Goal: Transaction & Acquisition: Purchase product/service

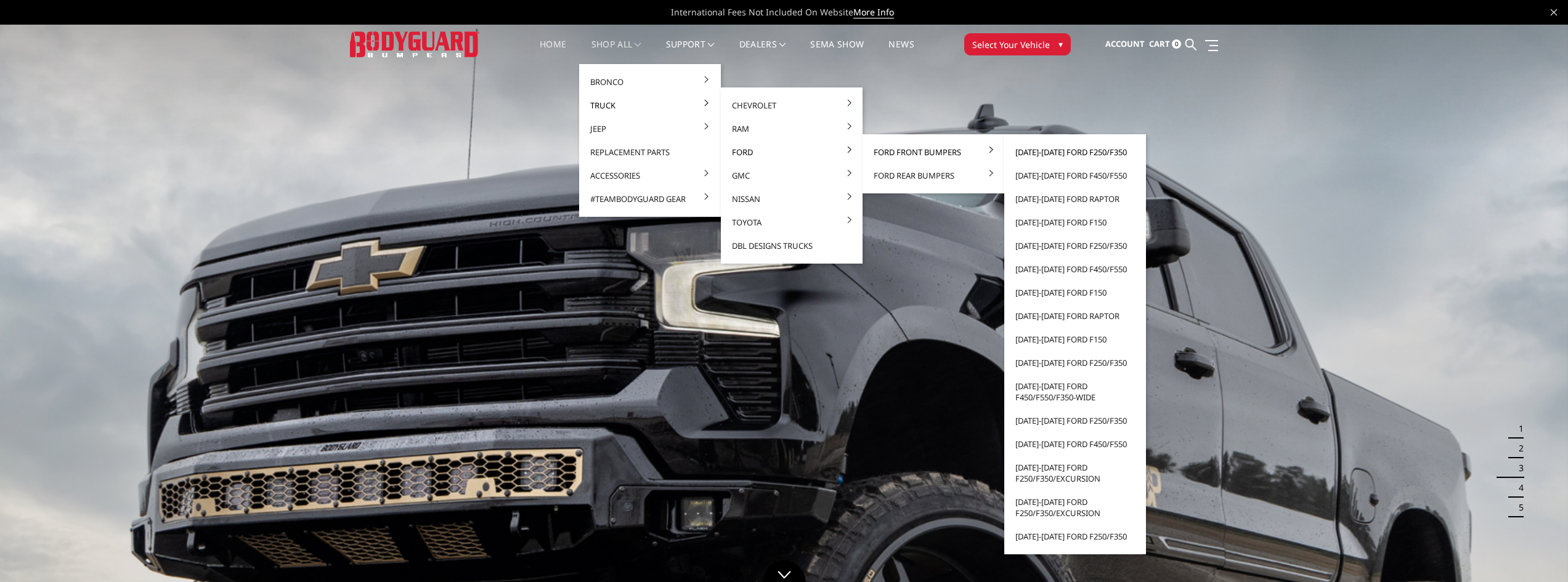
click at [1044, 152] on link "[DATE]-[DATE] Ford F250/F350" at bounding box center [1075, 151] width 131 height 24
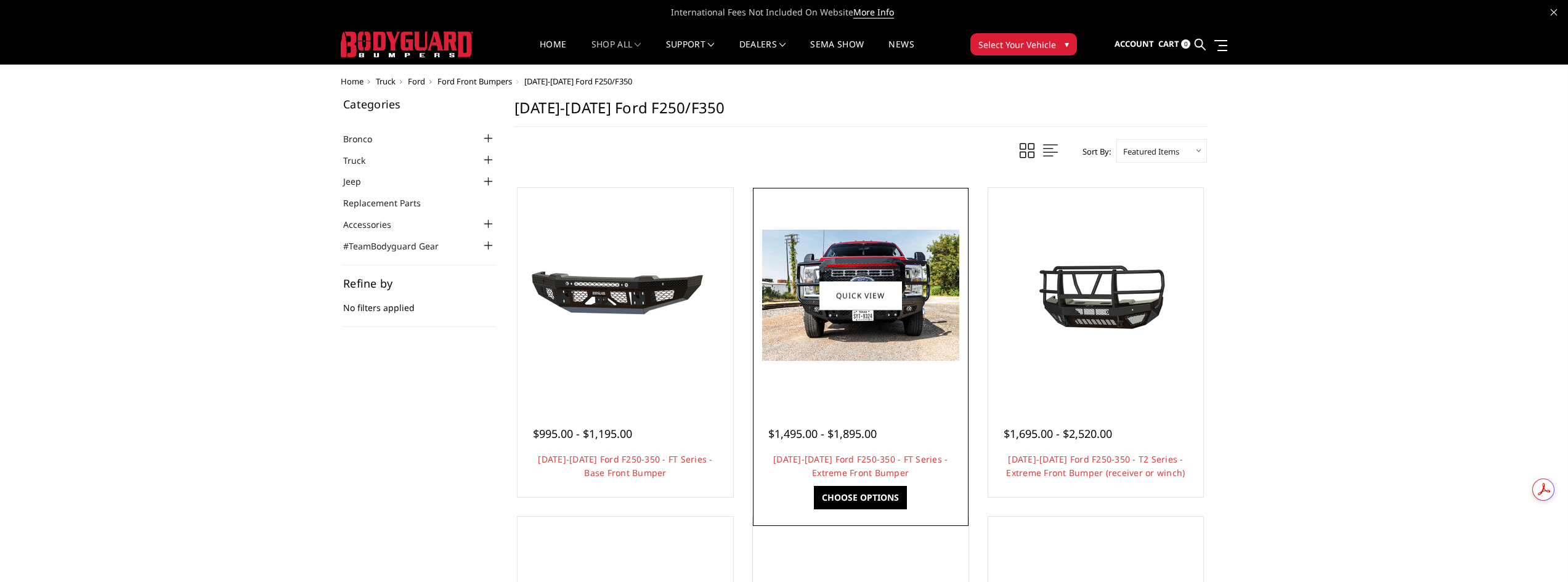
click at [855, 498] on link "Choose Options" at bounding box center [860, 497] width 93 height 24
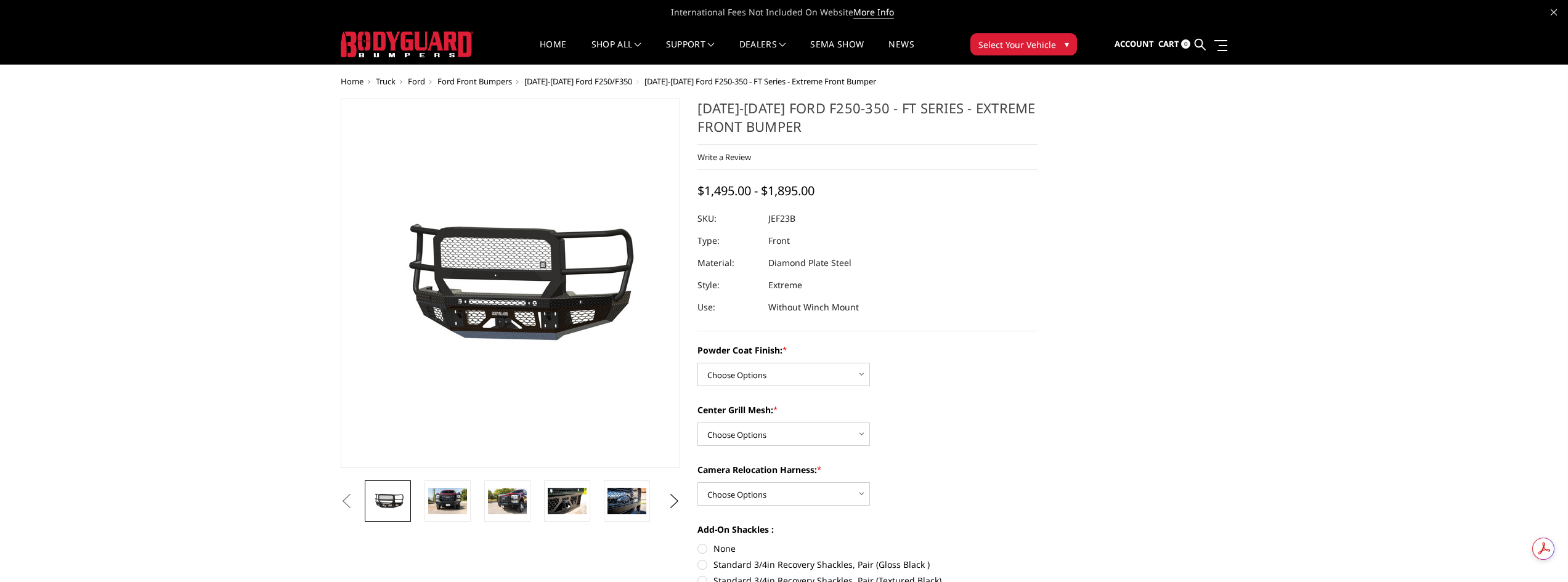
drag, startPoint x: 447, startPoint y: 505, endPoint x: 474, endPoint y: 501, distance: 27.3
click at [446, 505] on img at bounding box center [447, 500] width 39 height 26
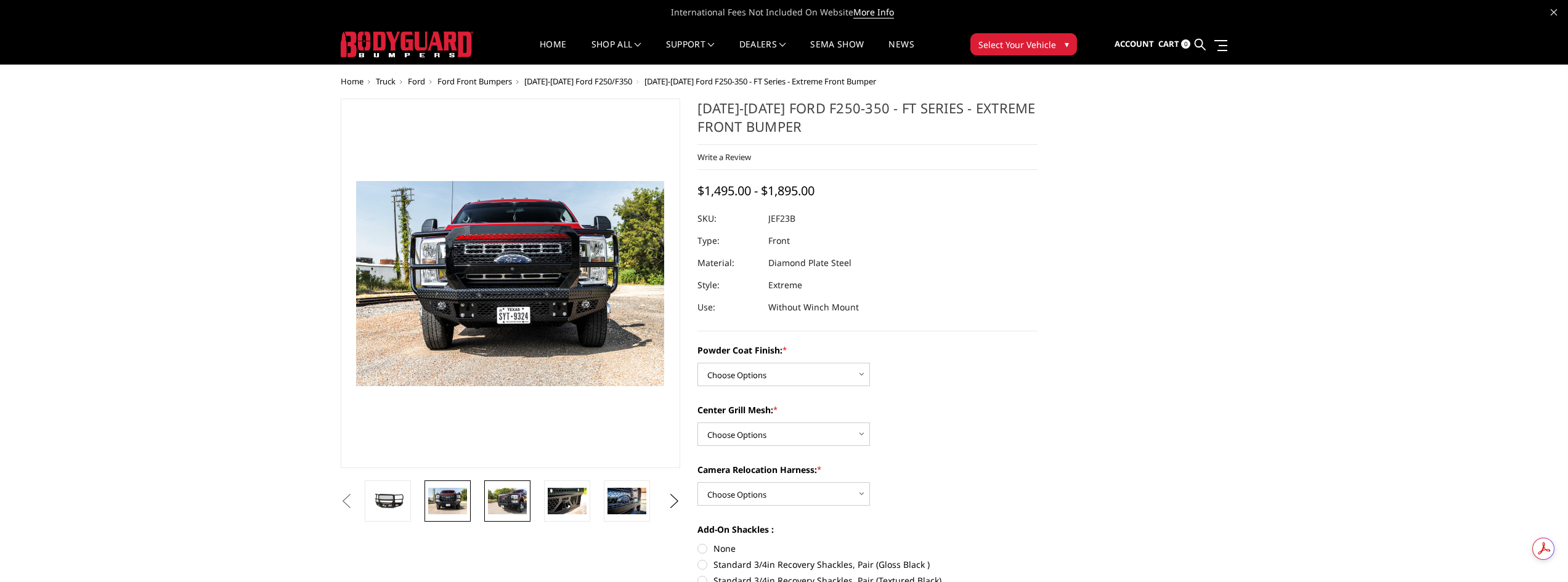
click at [507, 499] on img at bounding box center [507, 500] width 39 height 26
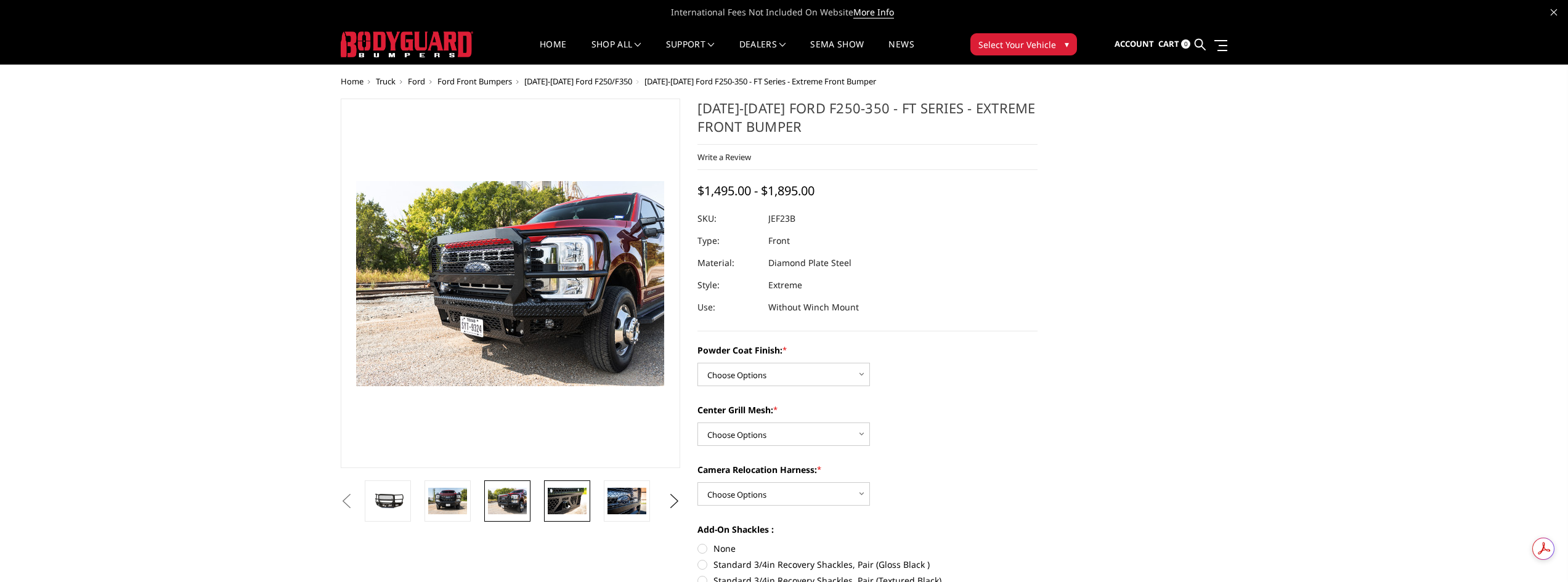
click at [574, 517] on link at bounding box center [567, 500] width 47 height 41
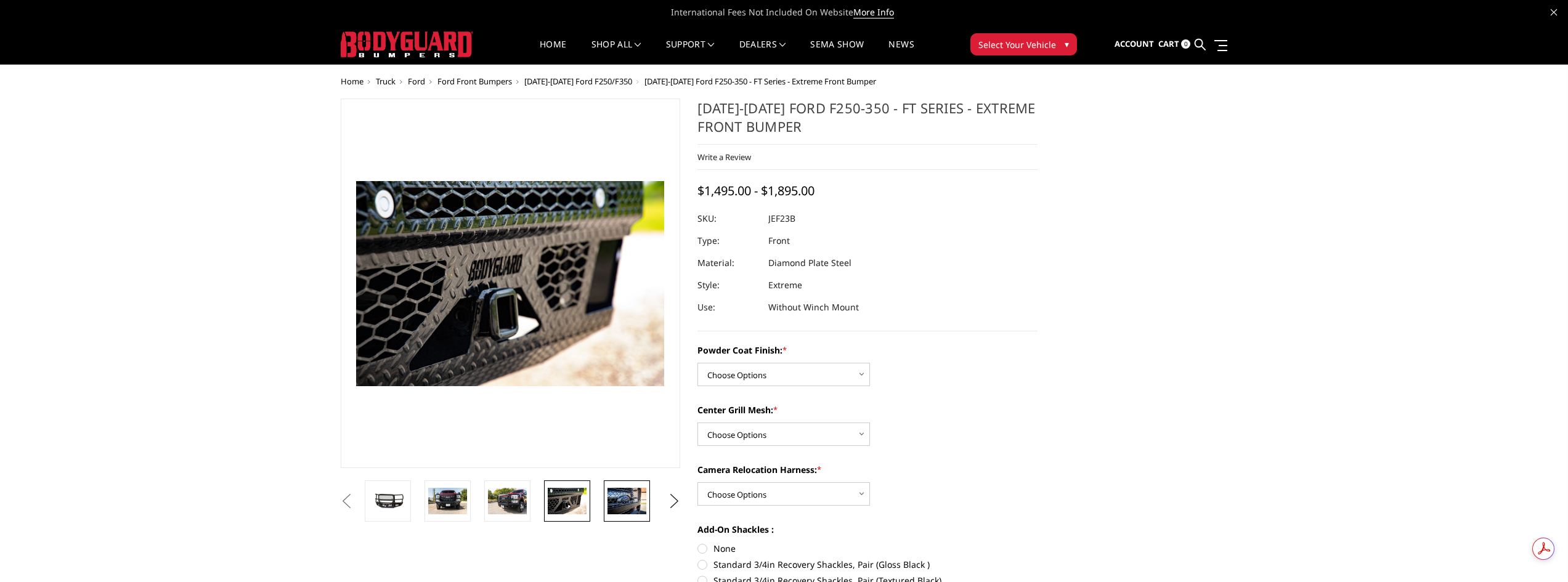
click at [633, 507] on img at bounding box center [627, 500] width 39 height 26
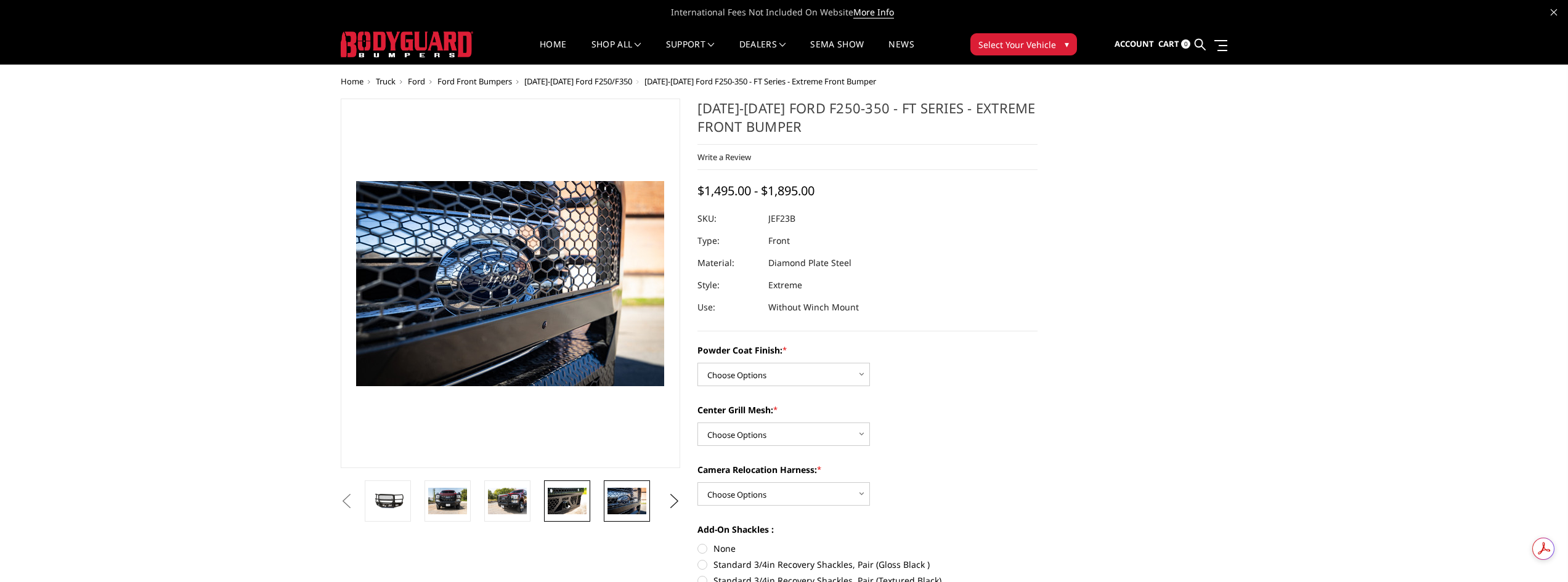
click at [576, 505] on img at bounding box center [567, 500] width 39 height 26
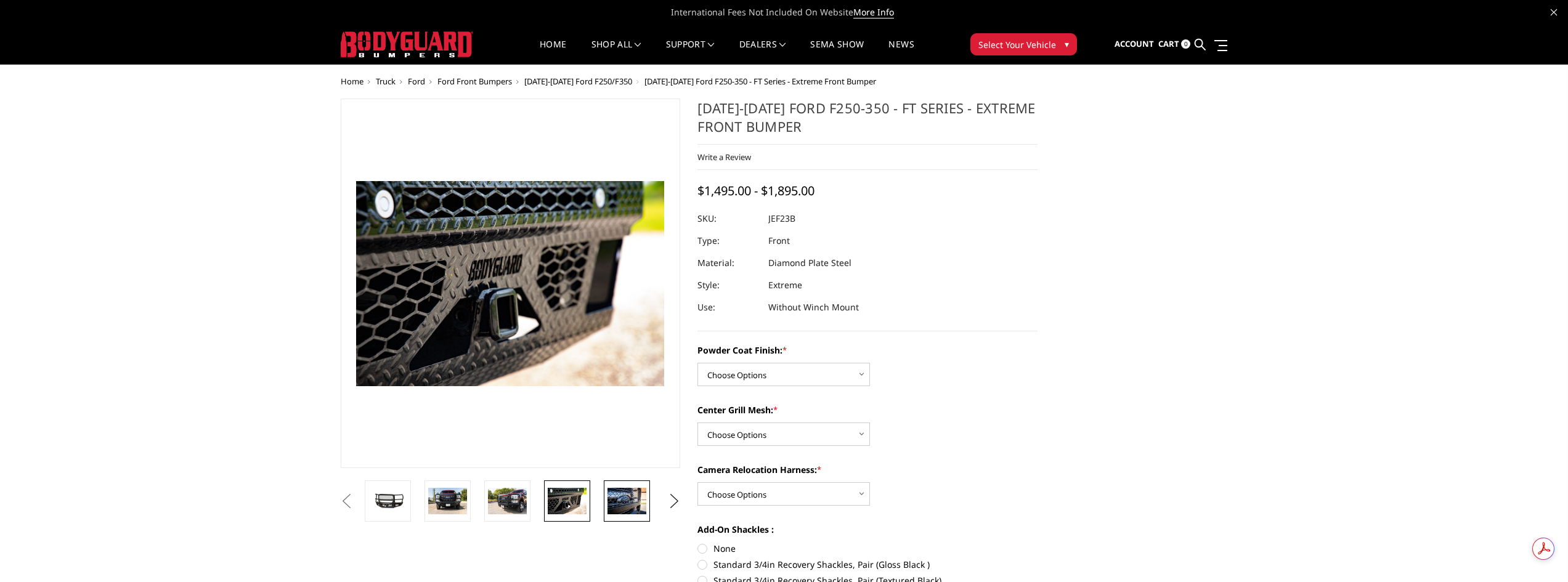
click at [631, 503] on img at bounding box center [627, 500] width 39 height 26
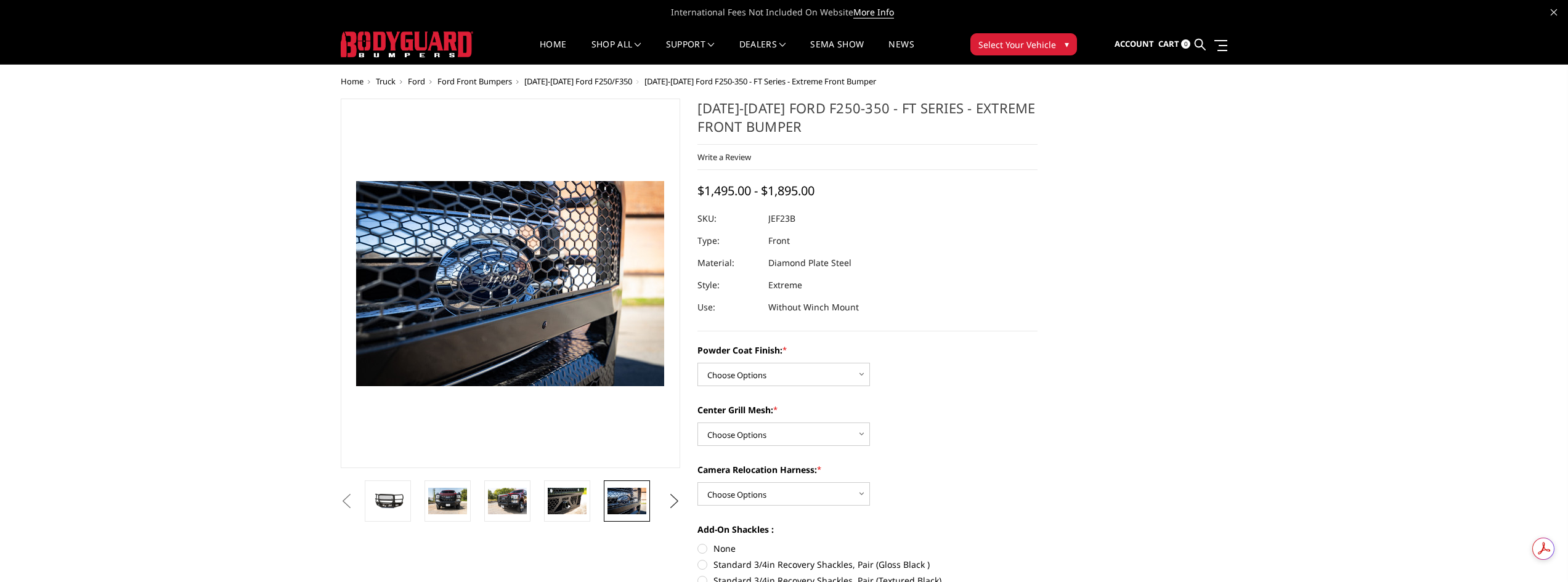
click at [675, 503] on button "Next" at bounding box center [673, 501] width 18 height 18
click at [821, 377] on select "Choose Options Bare Metal Gloss Black Powder Coat Textured Black Powder Coat" at bounding box center [783, 374] width 172 height 24
select select "3264"
click at [697, 363] on select "Choose Options Bare Metal Gloss Black Powder Coat Textured Black Powder Coat" at bounding box center [783, 374] width 172 height 24
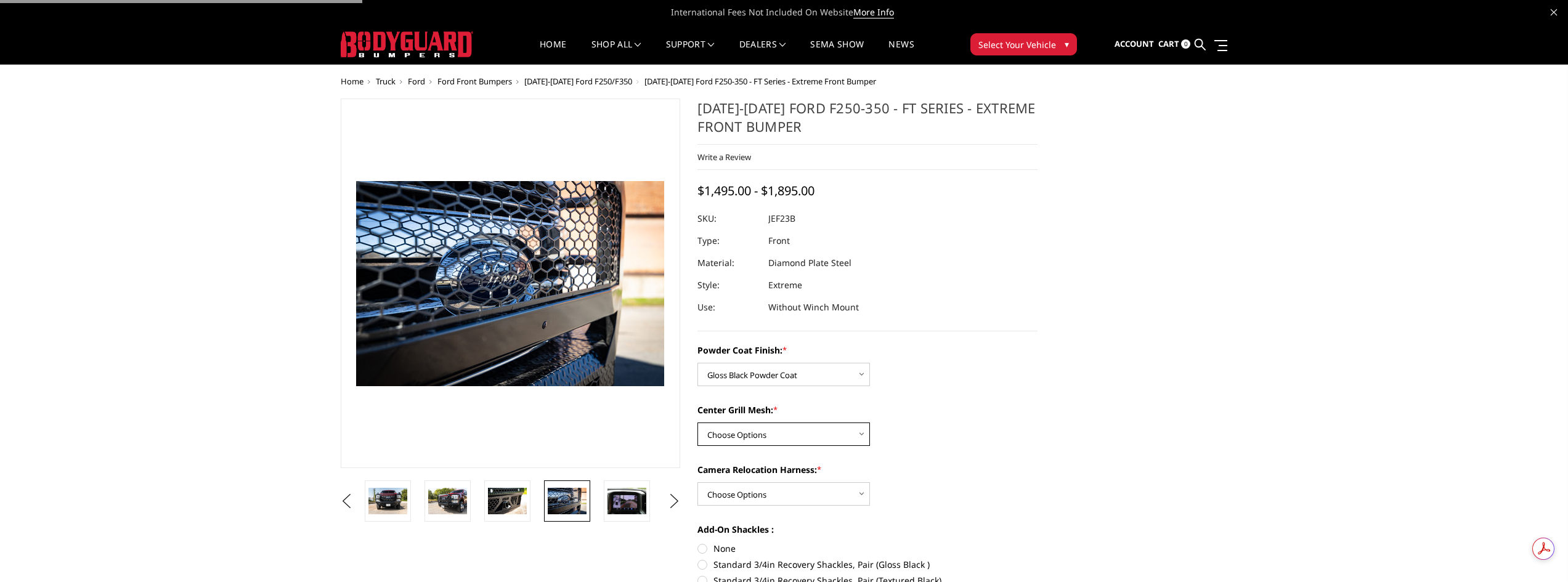
click at [807, 443] on select "Choose Options WITH Expanded Metal in Center Grill WITHOUT Expanded Metal in Ce…" at bounding box center [783, 434] width 172 height 24
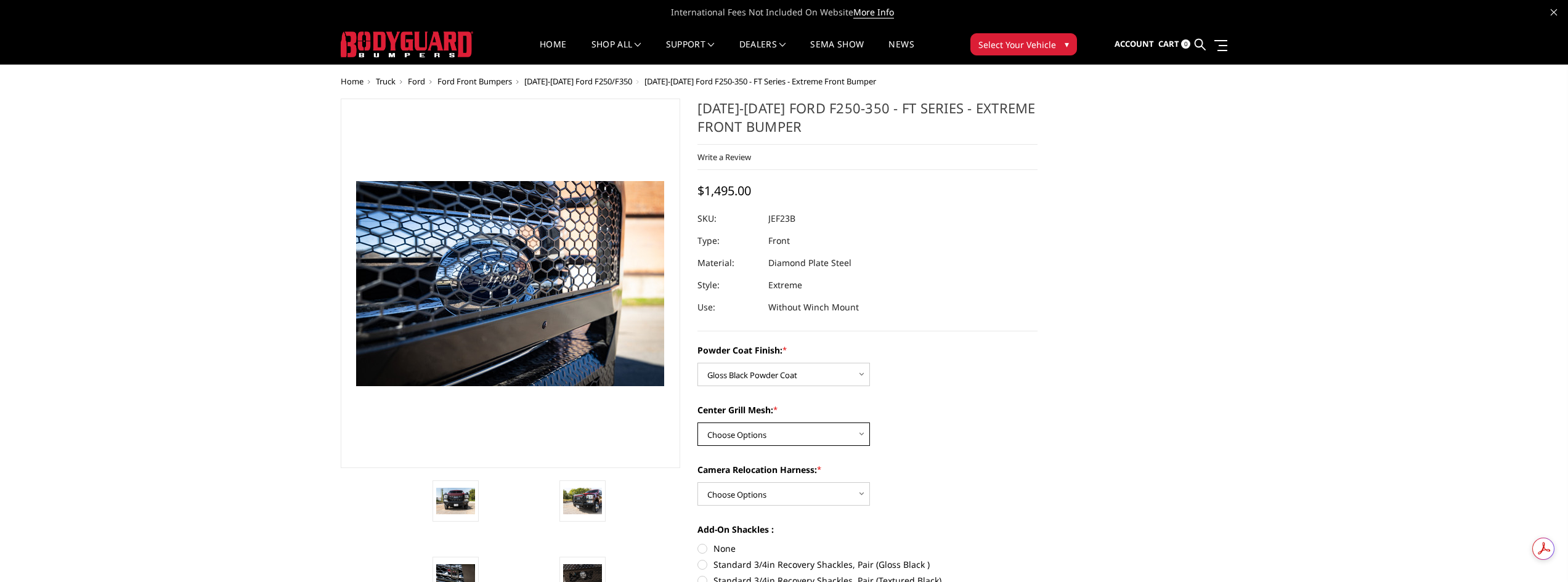
select select "3266"
click at [697, 423] on select "Choose Options WITH Expanded Metal in Center Grill WITHOUT Expanded Metal in Ce…" at bounding box center [783, 434] width 172 height 24
click at [797, 495] on select "Choose Options WITH Camera Relocation Harness WITHOUT Camera Relocation Harness" at bounding box center [783, 493] width 172 height 24
select select "3268"
click at [697, 482] on select "Choose Options WITH Camera Relocation Harness WITHOUT Camera Relocation Harness" at bounding box center [783, 493] width 172 height 24
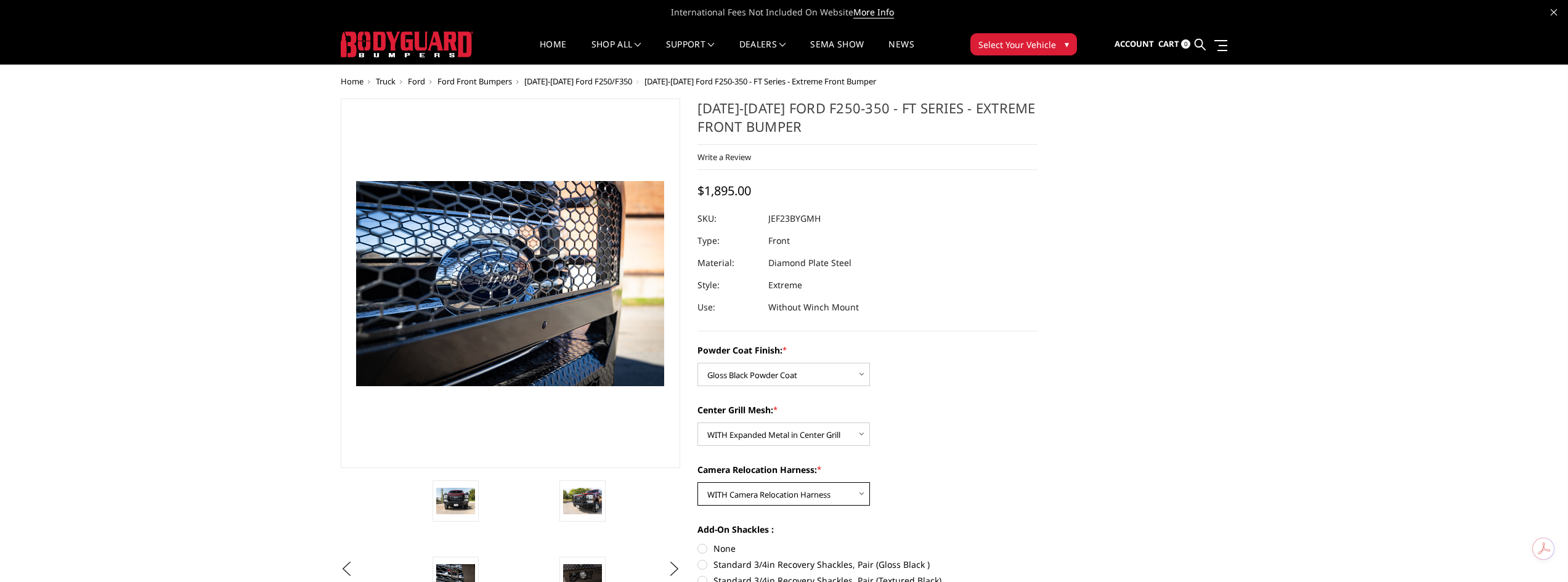
scroll to position [103, 0]
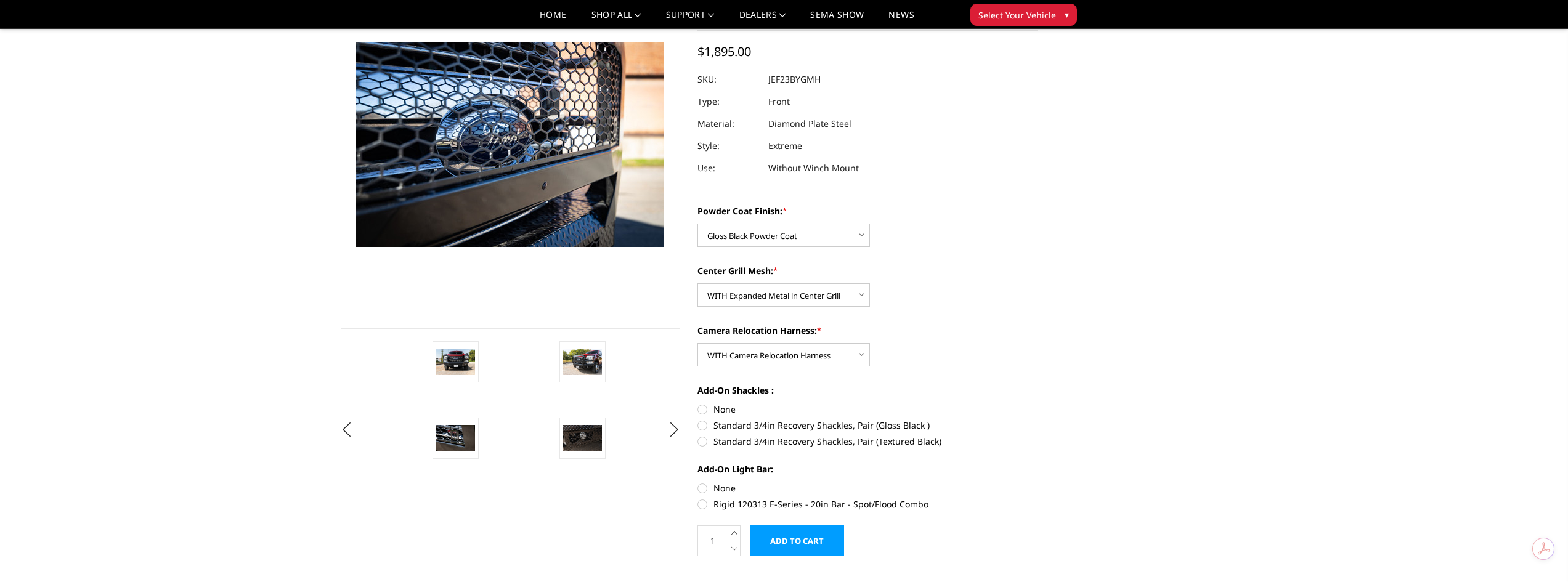
click at [702, 424] on label "Standard 3/4in Recovery Shackles, Pair (Gloss Black )" at bounding box center [867, 426] width 340 height 13
click at [1037, 404] on input "Standard 3/4in Recovery Shackles, Pair (Gloss Black )" at bounding box center [1037, 403] width 1 height 1
radio input "true"
click at [707, 508] on label "Rigid 120313 E-Series - 20in Bar - Spot/Flood Combo" at bounding box center [867, 505] width 340 height 13
click at [1037, 482] on input "Rigid 120313 E-Series - 20in Bar - Spot/Flood Combo" at bounding box center [1037, 482] width 1 height 1
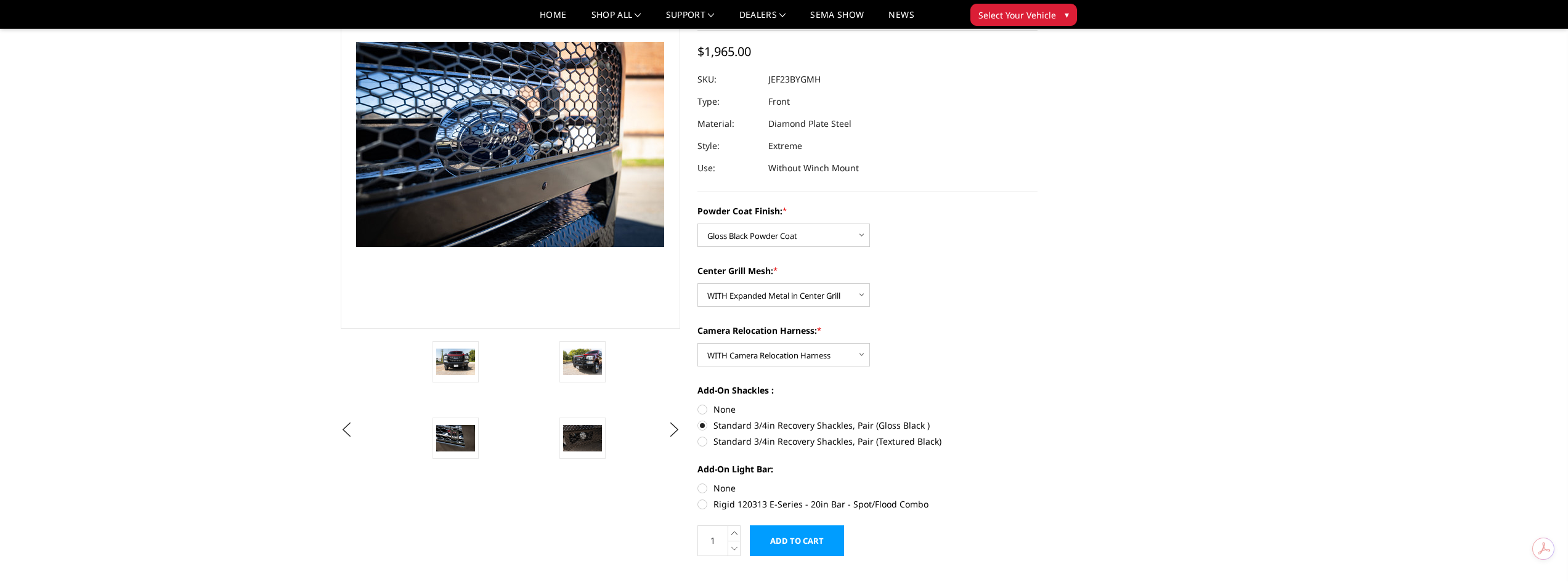
radio input "true"
click at [707, 508] on label "Rigid 120313 E-Series - 20in Bar - Spot/Flood Combo" at bounding box center [867, 505] width 340 height 13
click at [1037, 482] on input "Rigid 120313 E-Series - 20in Bar - Spot/Flood Combo" at bounding box center [1037, 482] width 1 height 1
click at [699, 491] on label "None" at bounding box center [867, 489] width 340 height 13
click at [698, 482] on input "None" at bounding box center [697, 482] width 1 height 1
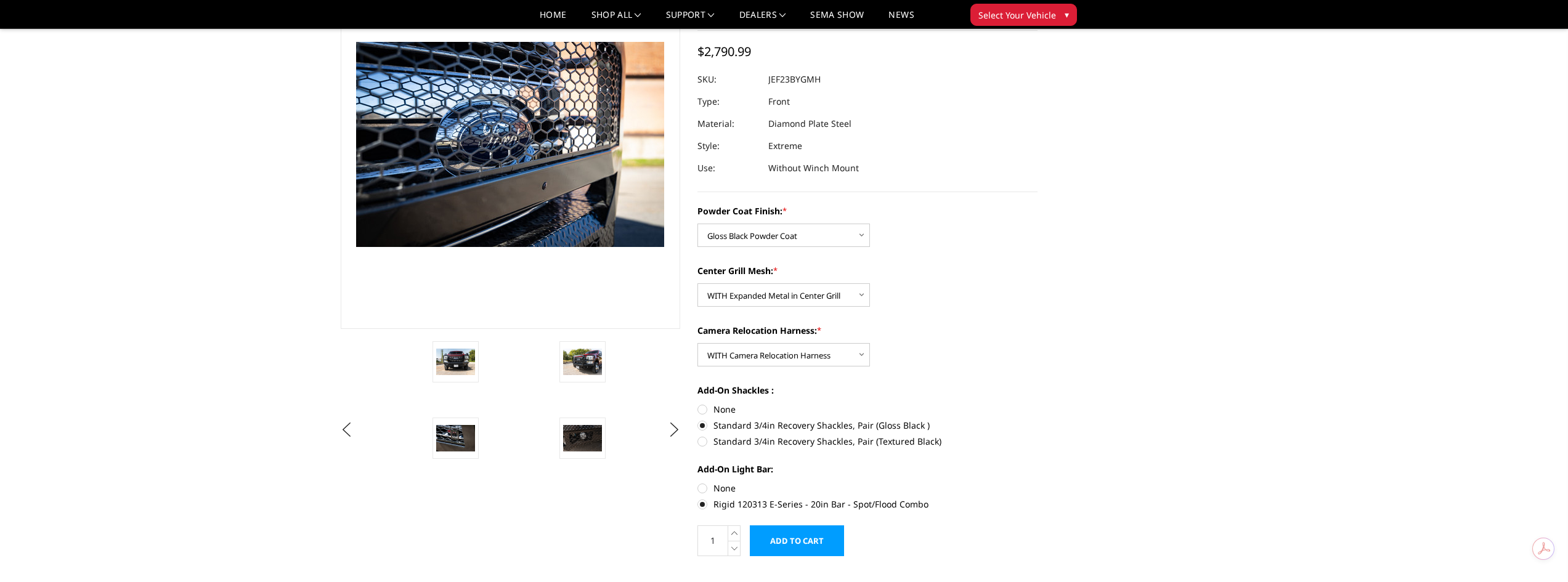
radio input "true"
click at [805, 539] on input "Add to Cart" at bounding box center [796, 541] width 94 height 30
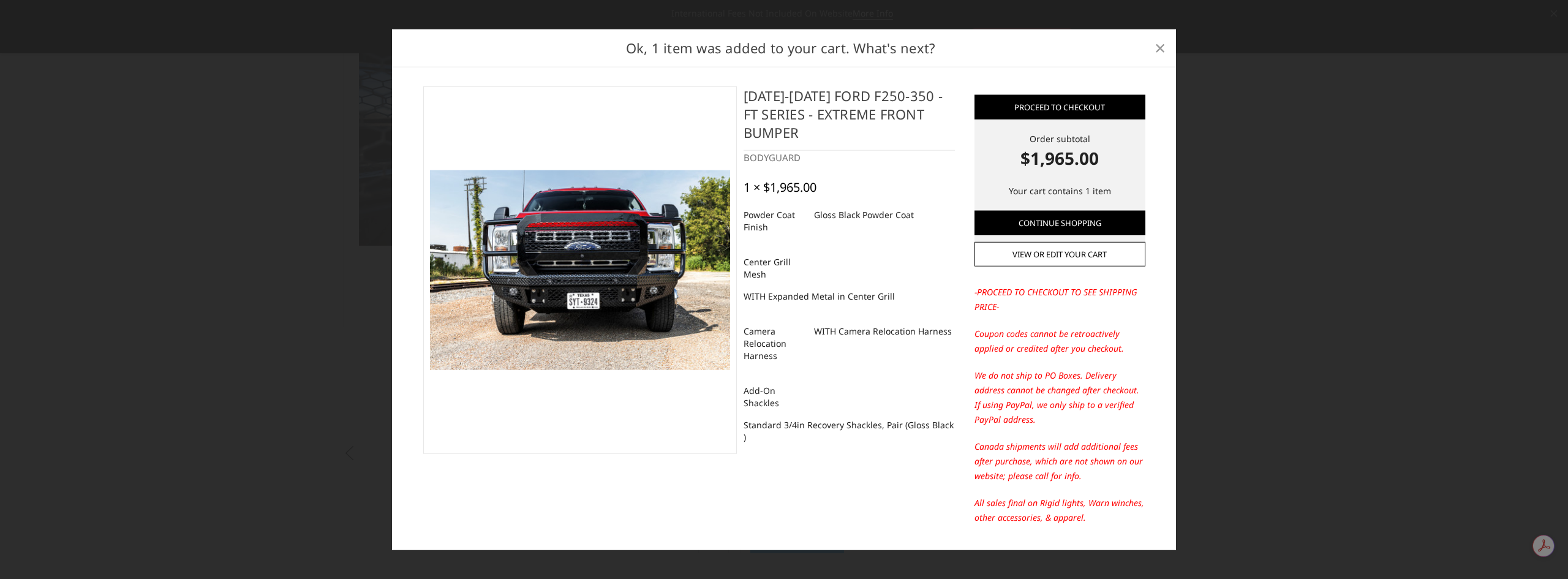
click at [1159, 45] on span "×" at bounding box center [1160, 47] width 11 height 27
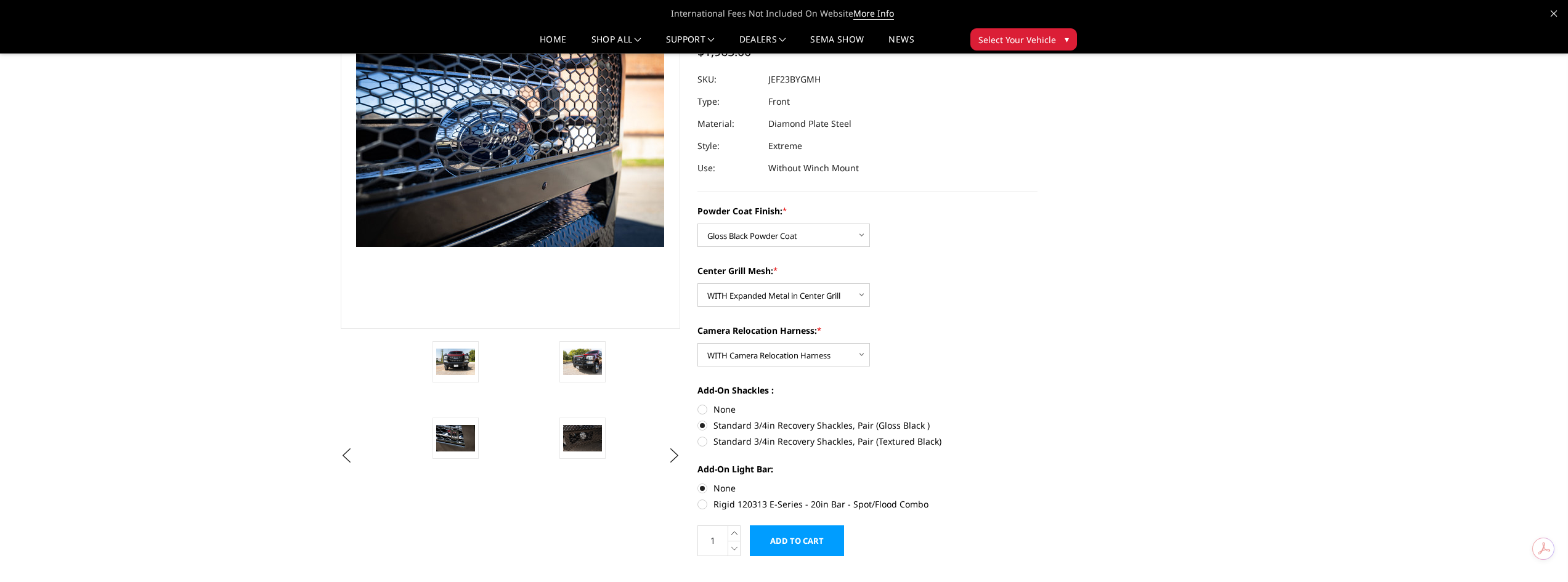
click at [1018, 34] on span "Select Your Vehicle" at bounding box center [1016, 40] width 77 height 13
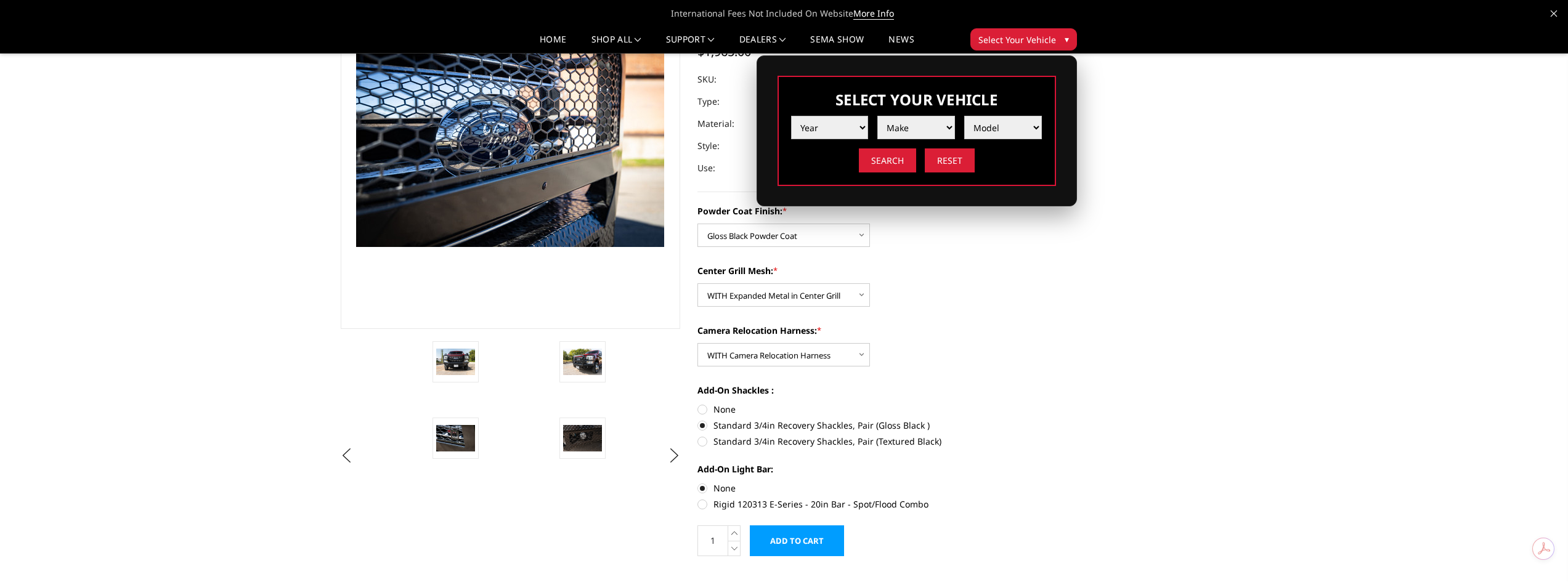
click at [824, 139] on select "Year 2025 2024 2023 2022 2021 2020 2019 2018 2017 2016 2015 2014 2013 2012 2011…" at bounding box center [829, 128] width 77 height 24
select select "yr_2025"
click at [791, 116] on select "Year 2025 2024 2023 2022 2021 2020 2019 2018 2017 2016 2015 2014 2013 2012 2011…" at bounding box center [829, 128] width 77 height 24
click at [922, 127] on select "Make Chevrolet Ford GMC Ram Toyota" at bounding box center [915, 128] width 77 height 24
select select "mk_ford"
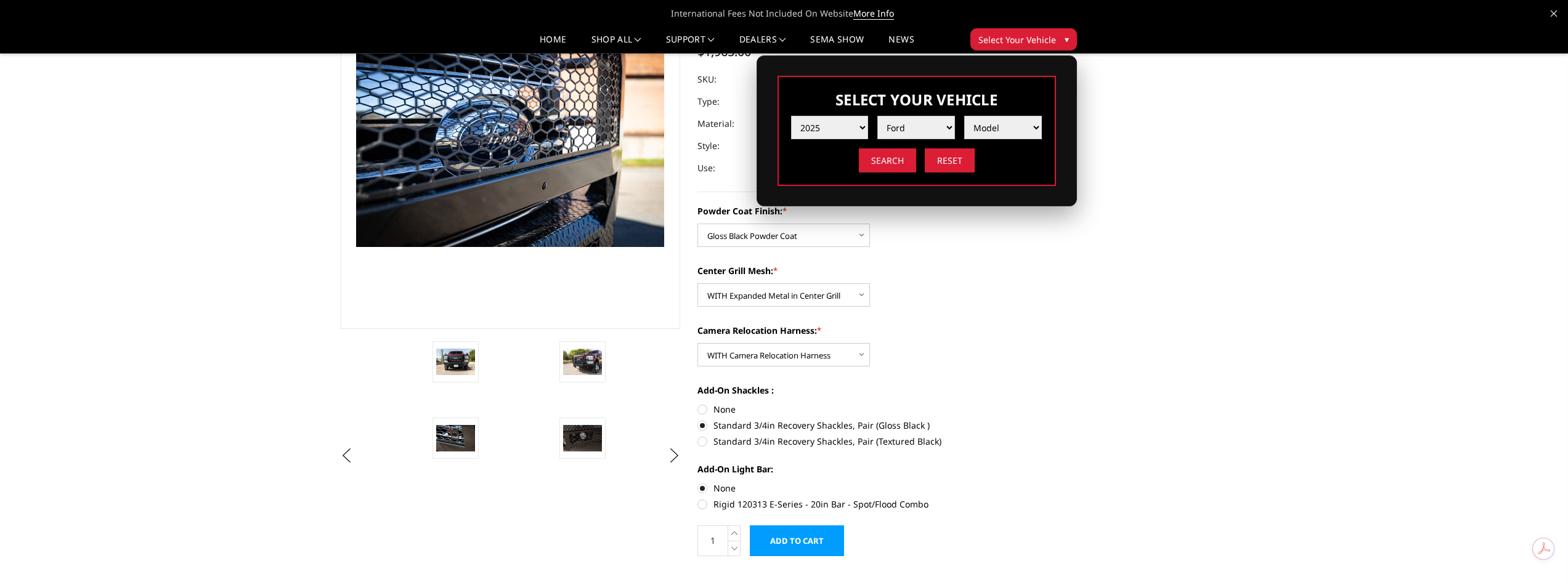
click at [877, 116] on select "Make Chevrolet Ford GMC Ram Toyota" at bounding box center [915, 128] width 77 height 24
click at [998, 121] on select "Model F150 F150 Raptor F250 / F350 F450 F550" at bounding box center [1002, 128] width 77 height 24
select select "md_f250-f350"
click at [964, 116] on select "Model F150 F150 Raptor F250 / F350 F450 F550" at bounding box center [1002, 128] width 77 height 24
click at [883, 168] on input "Search" at bounding box center [888, 160] width 57 height 24
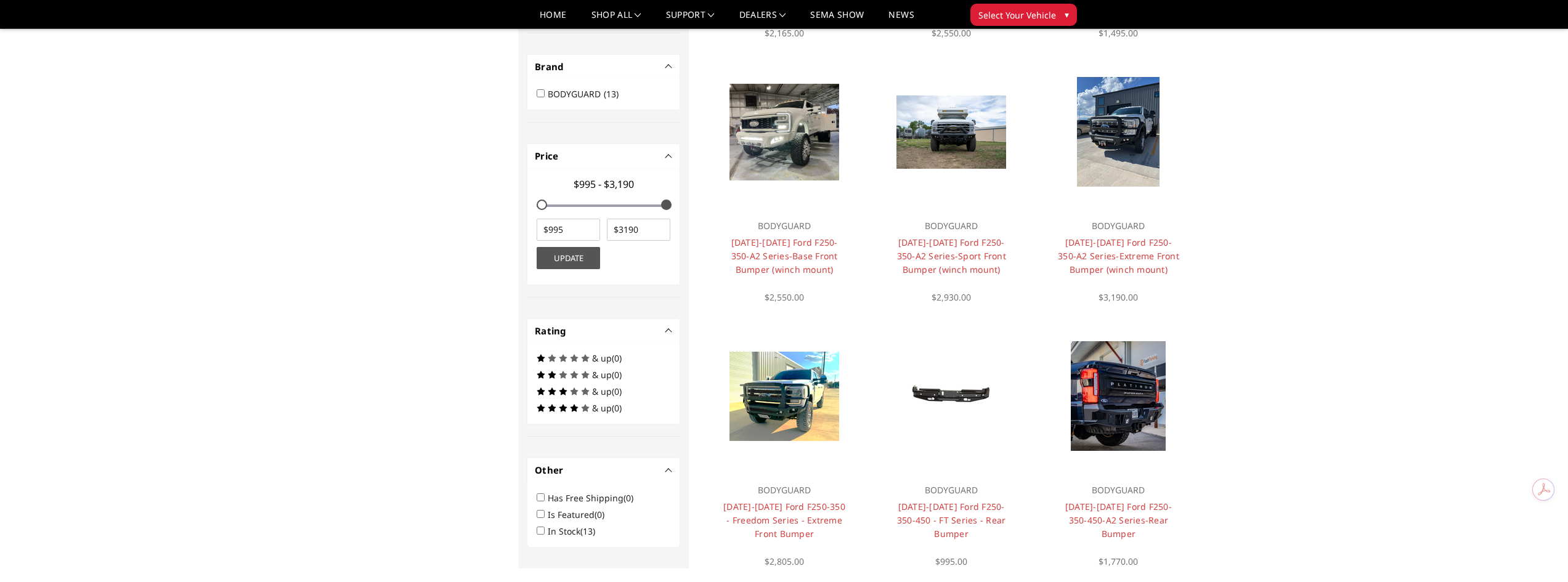
scroll to position [411, 0]
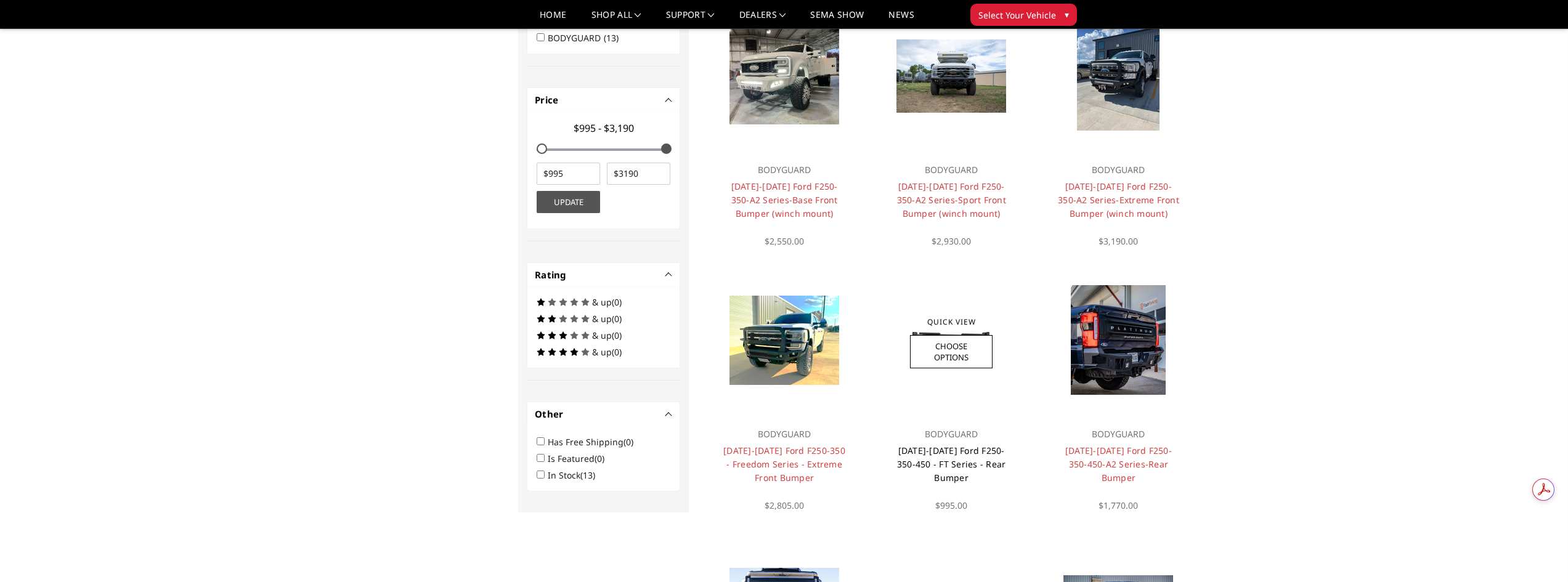
click at [940, 456] on link "[DATE]-[DATE] Ford F250-350-450 - FT Series - Rear Bumper" at bounding box center [952, 464] width 109 height 39
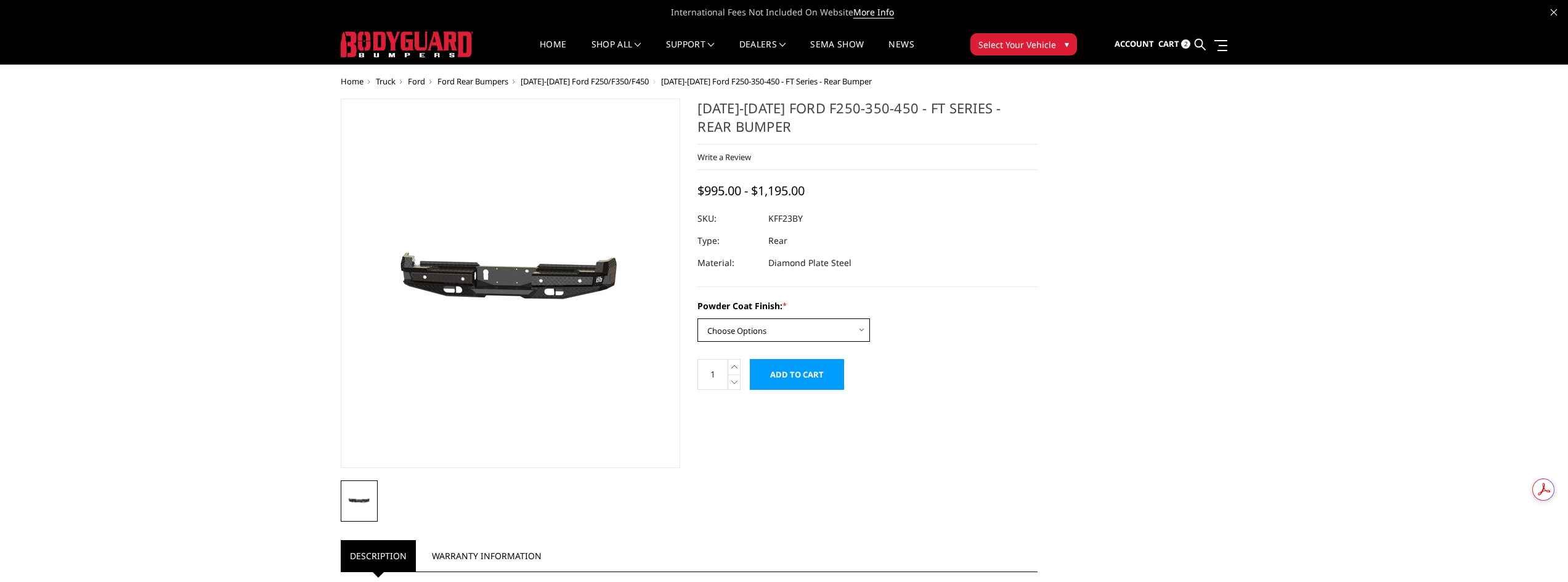
click at [855, 330] on select "Choose Options Bare Metal Gloss Black Powder Coat Textured Black Powder Coat" at bounding box center [783, 330] width 172 height 24
select select "3421"
click at [697, 318] on select "Choose Options Bare Metal Gloss Black Powder Coat Textured Black Powder Coat" at bounding box center [783, 330] width 172 height 24
click at [787, 377] on input "Add to Cart" at bounding box center [796, 374] width 94 height 30
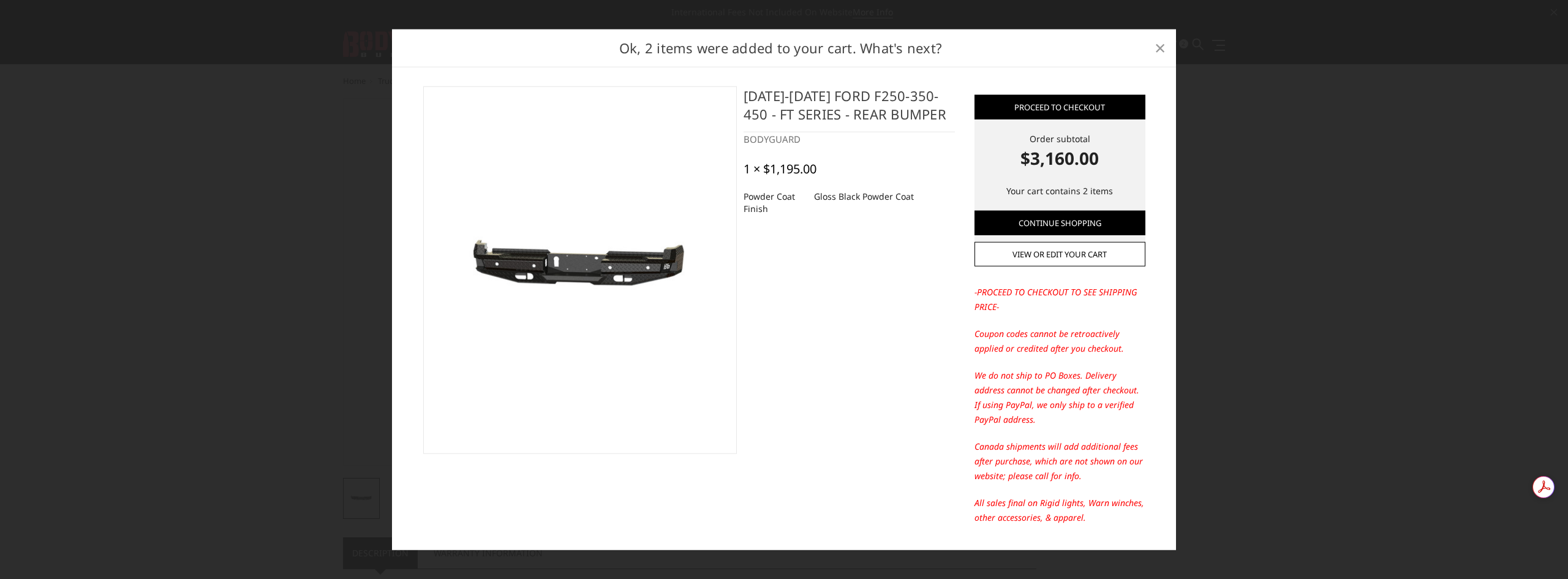
click at [1157, 49] on span "×" at bounding box center [1160, 47] width 11 height 27
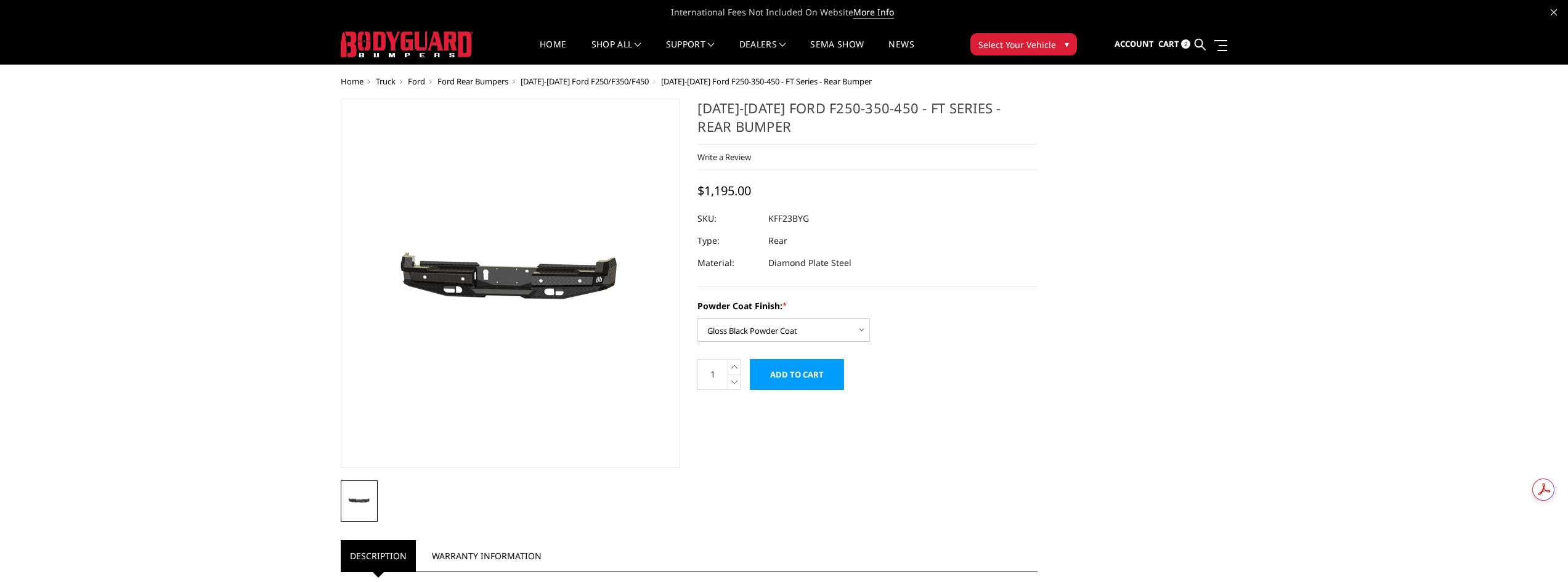
click at [1179, 46] on link "Cart 2" at bounding box center [1175, 44] width 32 height 33
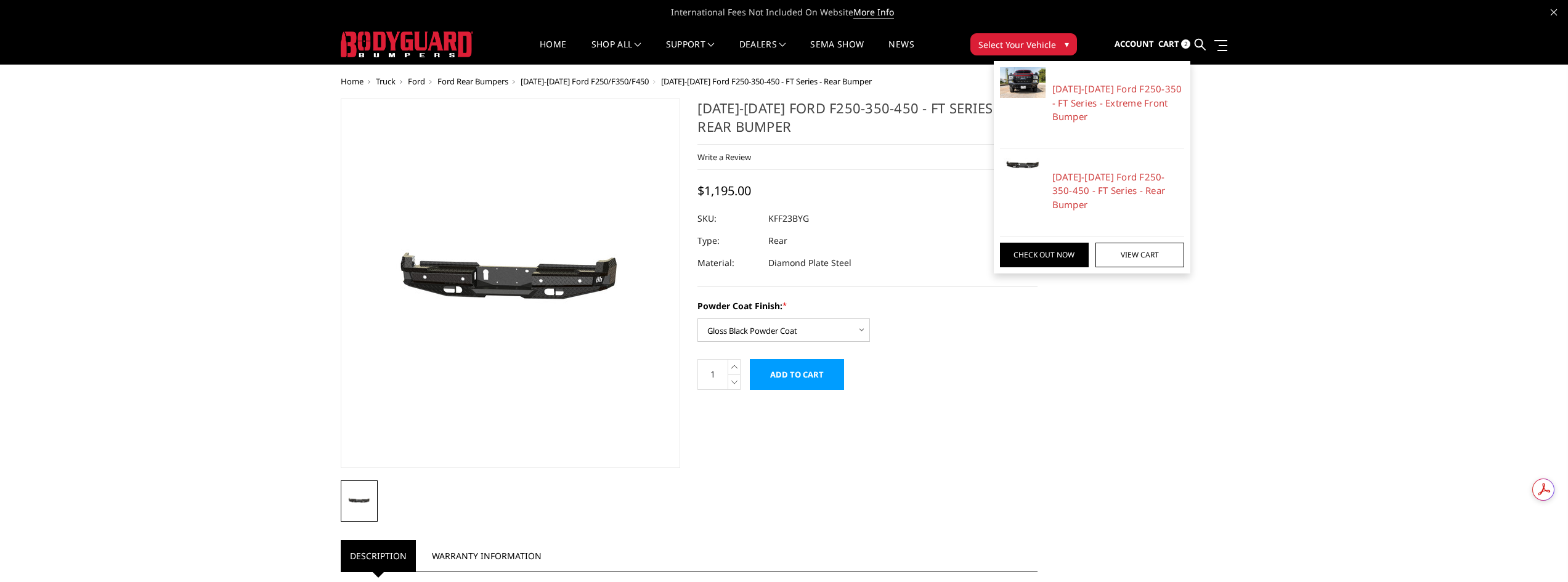
click at [1175, 43] on span "Cart" at bounding box center [1169, 44] width 21 height 11
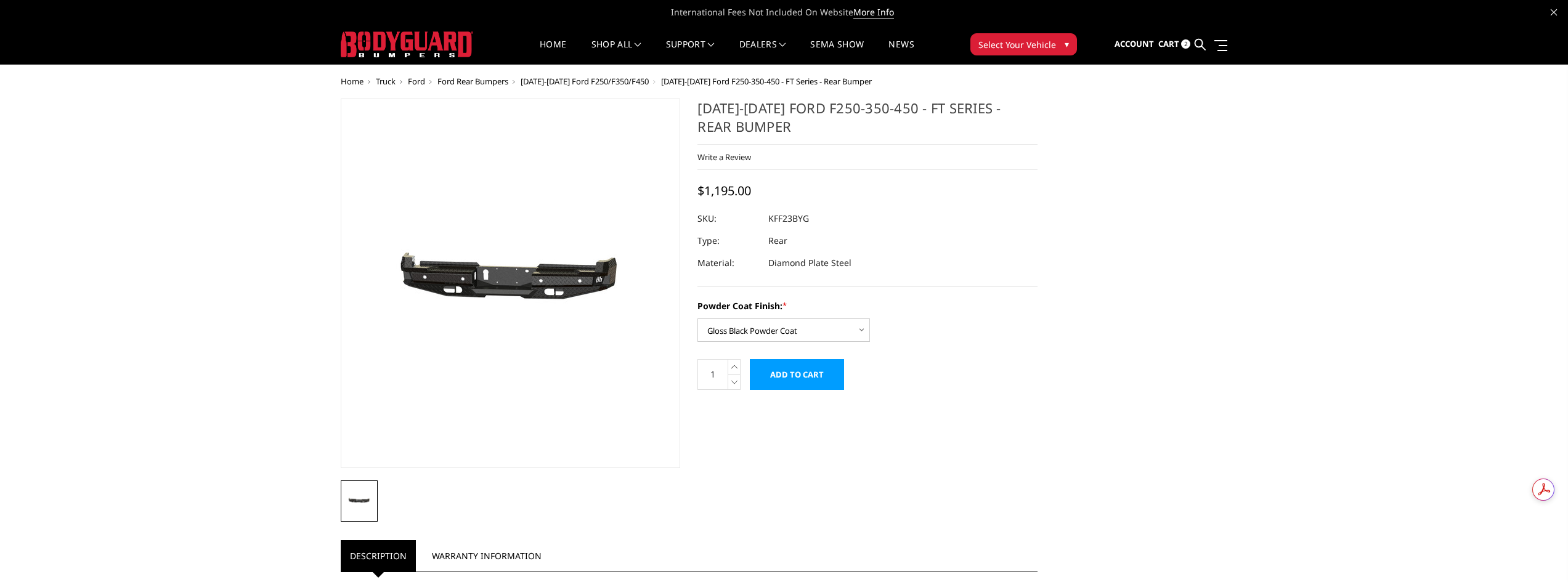
click at [1185, 41] on span "2" at bounding box center [1186, 44] width 10 height 10
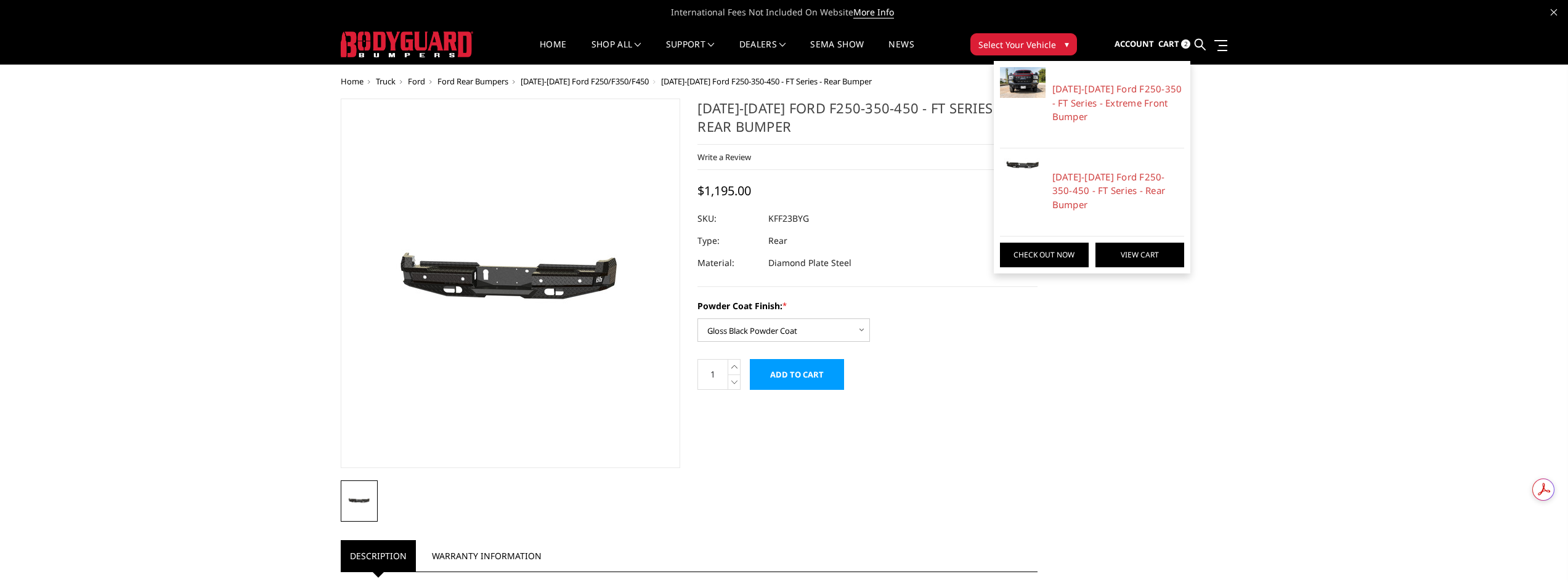
click at [1139, 246] on link "View Cart" at bounding box center [1139, 255] width 89 height 25
